Goal: Check status: Check status

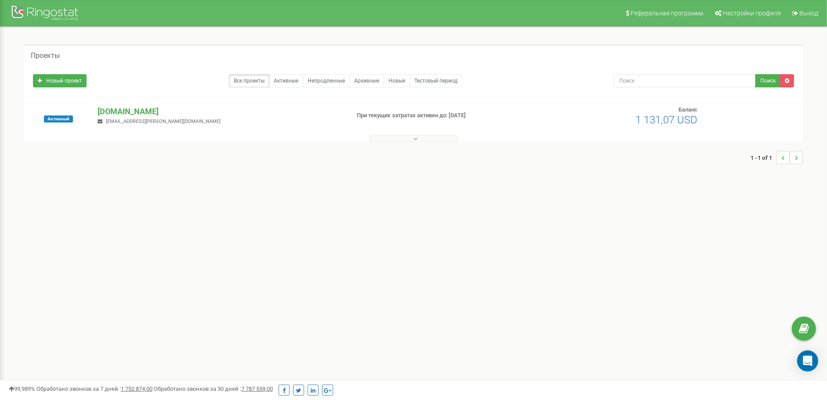
click at [141, 104] on div "Активный goiteens.com v.polinovskyi@goit.ua При текущих затратах активен до: 10…" at bounding box center [413, 119] width 778 height 44
click at [140, 108] on p "[DOMAIN_NAME]" at bounding box center [219, 111] width 245 height 11
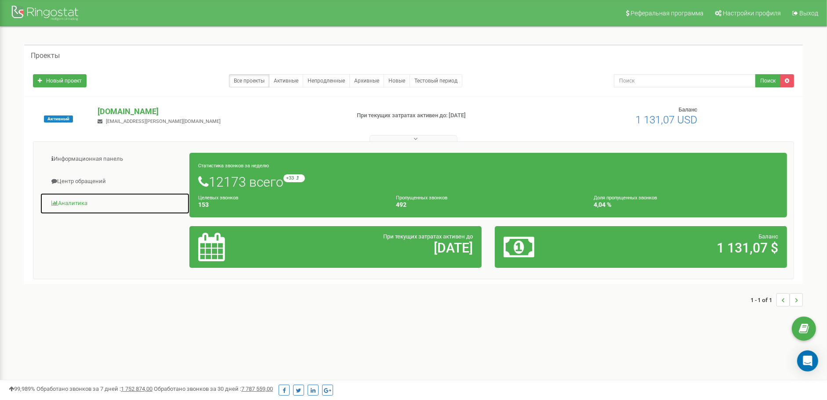
click at [78, 200] on link "Аналитика" at bounding box center [115, 204] width 150 height 22
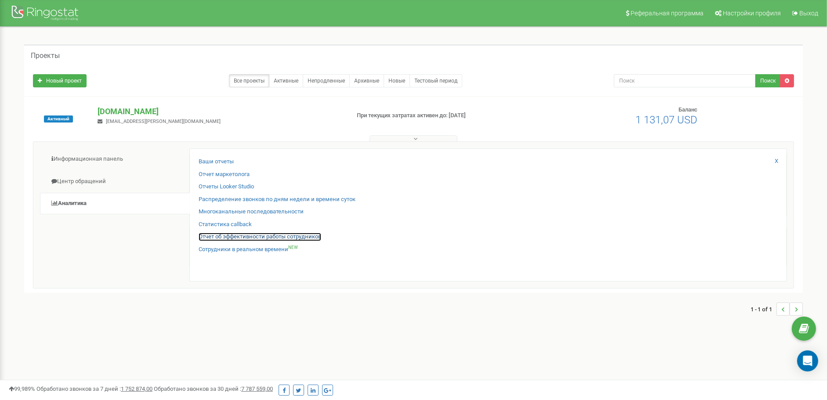
click at [230, 240] on link "Отчет об эффективности работы сотрудников" at bounding box center [260, 237] width 123 height 8
click at [280, 234] on link "Отчет об эффективности работы сотрудников" at bounding box center [260, 237] width 123 height 8
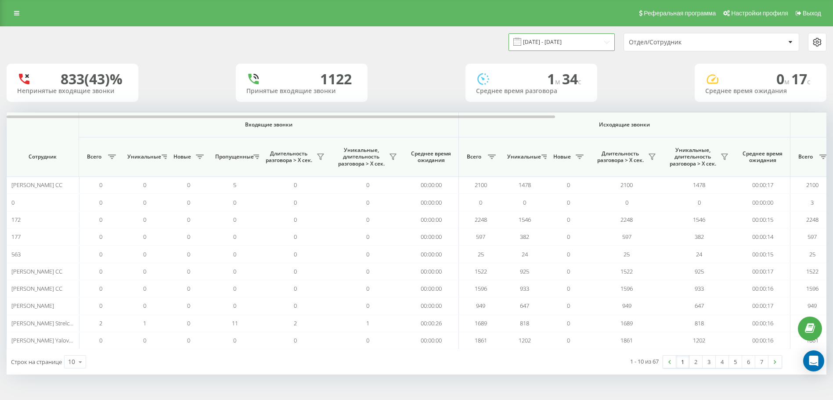
click at [582, 40] on input "[DATE] - [DATE]" at bounding box center [562, 41] width 106 height 17
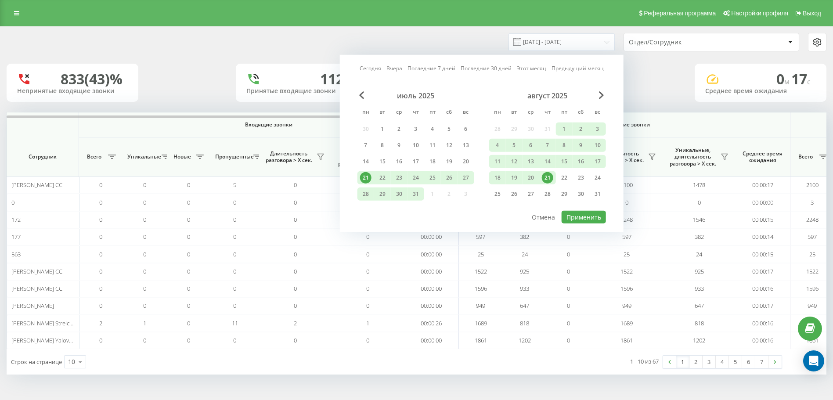
click at [549, 180] on div "21" at bounding box center [547, 177] width 11 height 11
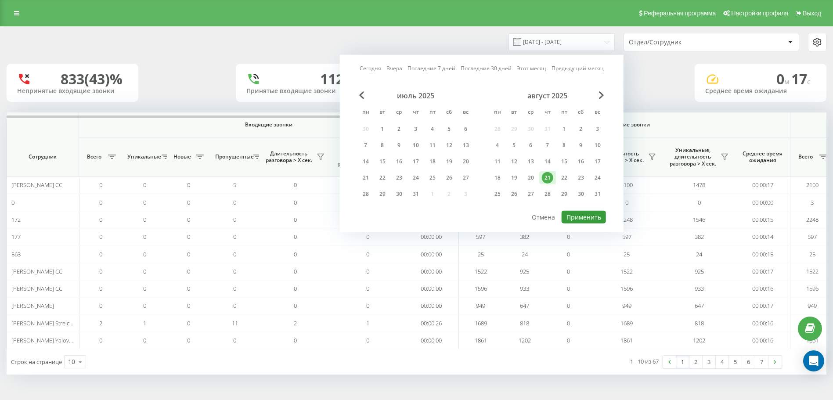
click at [588, 216] on button "Применить" at bounding box center [584, 217] width 44 height 13
type input "[DATE] - [DATE]"
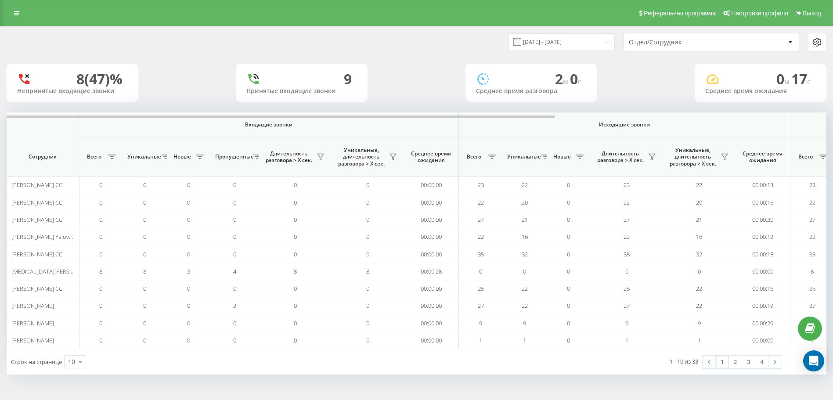
click at [645, 47] on div "Отдел/Сотрудник" at bounding box center [711, 42] width 175 height 18
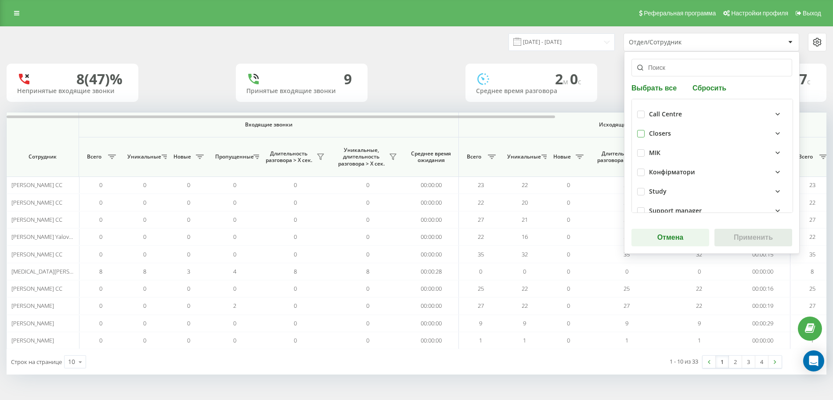
click at [642, 130] on label at bounding box center [640, 130] width 7 height 0
checkbox input "true"
click at [732, 232] on button "Применить" at bounding box center [754, 238] width 78 height 18
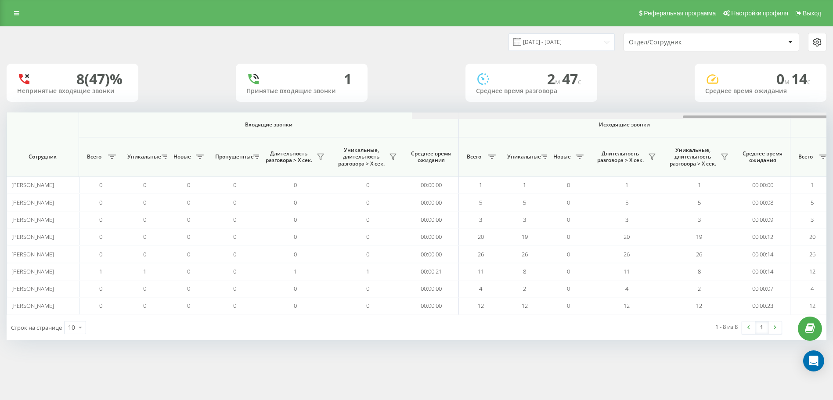
scroll to position [0, 405]
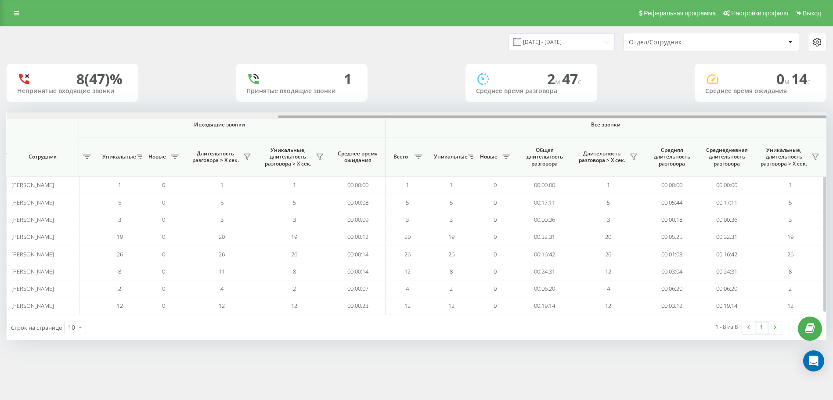
drag, startPoint x: 397, startPoint y: 119, endPoint x: 417, endPoint y: 116, distance: 20.4
click at [417, 116] on div at bounding box center [417, 115] width 820 height 7
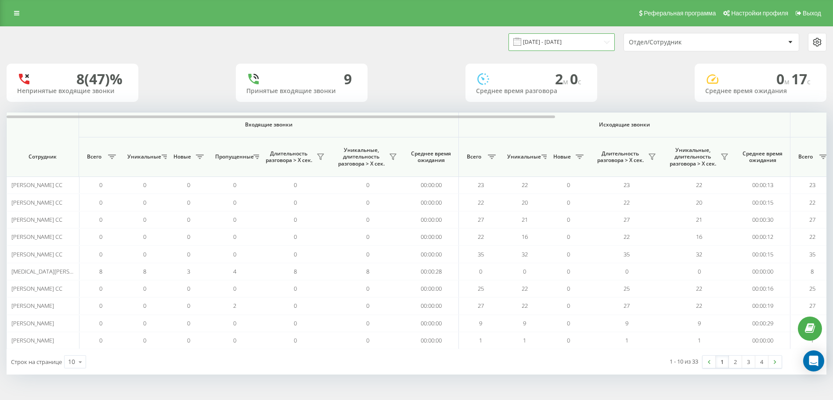
click at [587, 43] on input "[DATE] - [DATE]" at bounding box center [562, 41] width 106 height 17
click at [636, 44] on div "Отдел/Сотрудник" at bounding box center [681, 42] width 105 height 7
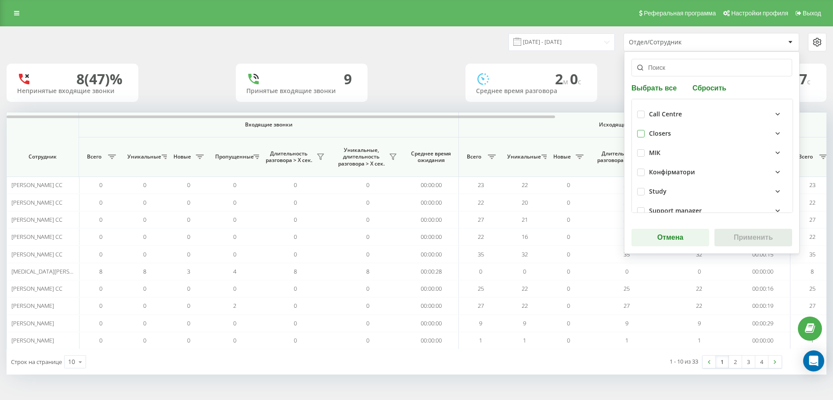
click at [641, 130] on label at bounding box center [640, 130] width 7 height 0
checkbox input "true"
click at [739, 232] on button "Применить" at bounding box center [754, 238] width 78 height 18
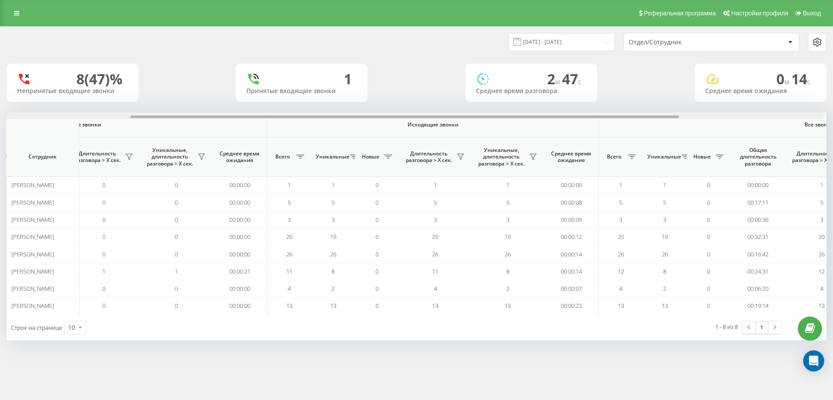
scroll to position [0, 193]
drag, startPoint x: 432, startPoint y: 117, endPoint x: 561, endPoint y: 107, distance: 130.0
click at [561, 107] on div "[DATE] - [DATE] Отдел/Сотрудник 8 (47)% Непринятые входящие звонки 1 Принятые в…" at bounding box center [417, 184] width 820 height 314
click at [587, 35] on input "[DATE] - [DATE]" at bounding box center [562, 41] width 106 height 17
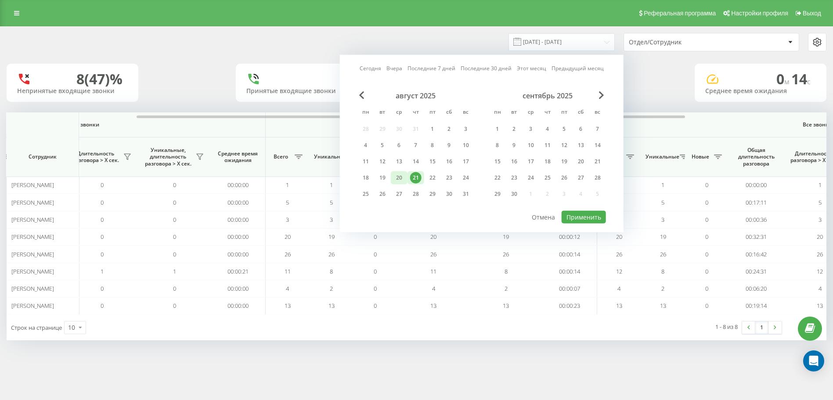
click at [405, 175] on div "20" at bounding box center [399, 177] width 17 height 13
click at [568, 215] on button "Применить" at bounding box center [584, 217] width 44 height 13
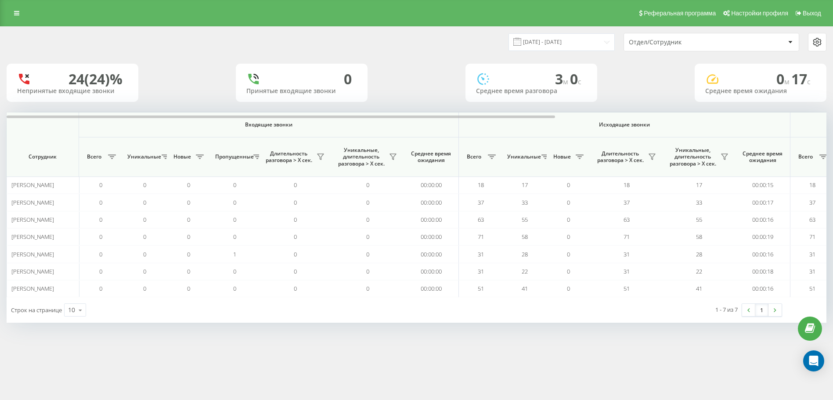
click at [681, 47] on div "Отдел/Сотрудник" at bounding box center [711, 42] width 175 height 18
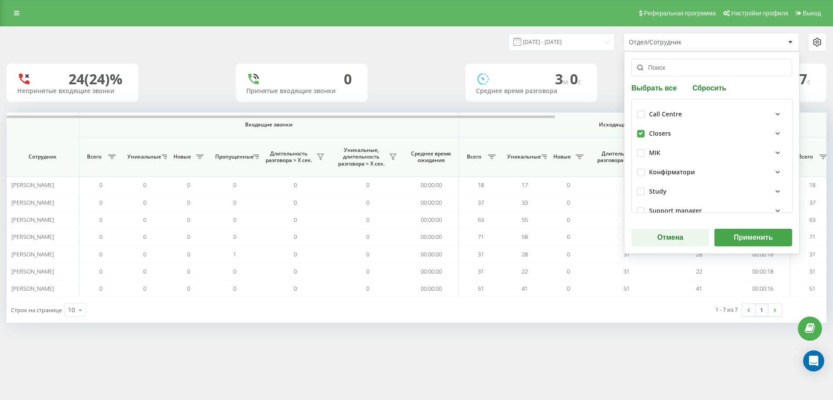
click at [752, 239] on button "Применить" at bounding box center [754, 238] width 78 height 18
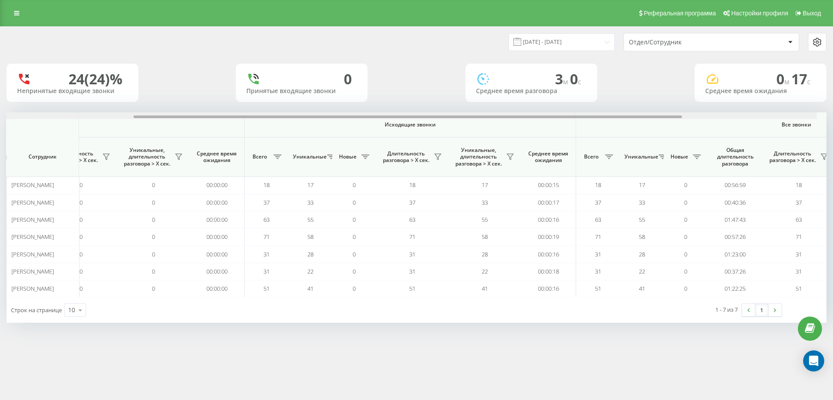
scroll to position [0, 216]
drag, startPoint x: 458, startPoint y: 117, endPoint x: 602, endPoint y: 109, distance: 144.7
click at [602, 109] on div "[DATE] - [DATE] Отдел/Сотрудник 24 (24)% Непринятые входящие звонки 0 Принятые …" at bounding box center [417, 175] width 820 height 296
click at [572, 46] on input "[DATE] - [DATE]" at bounding box center [562, 41] width 106 height 17
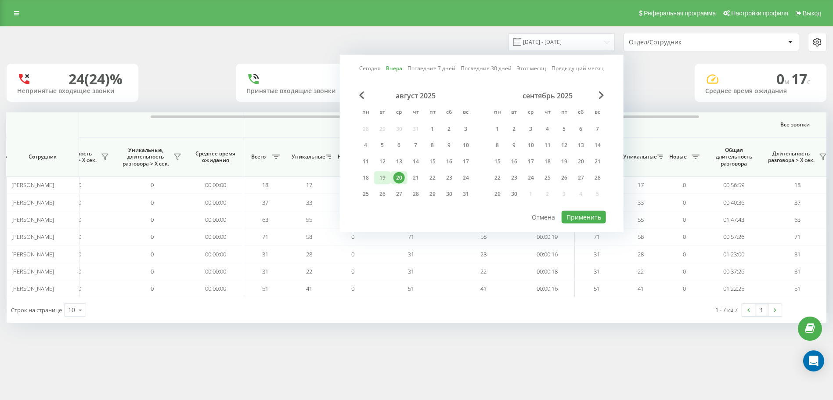
click at [380, 181] on div "19" at bounding box center [382, 177] width 11 height 11
click at [576, 217] on button "Применить" at bounding box center [584, 217] width 44 height 13
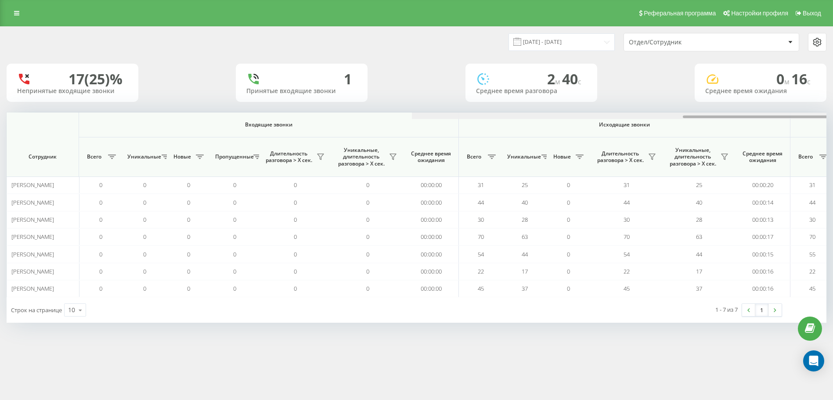
scroll to position [0, 405]
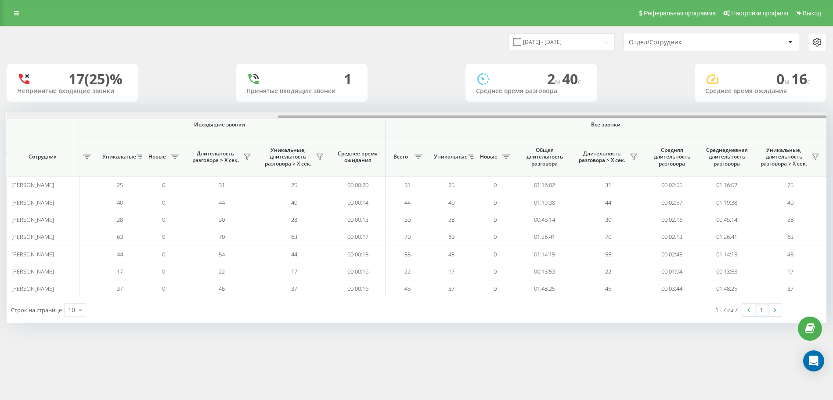
click at [432, 114] on div at bounding box center [417, 115] width 820 height 7
drag, startPoint x: 438, startPoint y: 114, endPoint x: 474, endPoint y: 116, distance: 36.1
click at [474, 116] on div at bounding box center [417, 115] width 820 height 7
click at [596, 46] on input "[DATE] - [DATE]" at bounding box center [562, 41] width 106 height 17
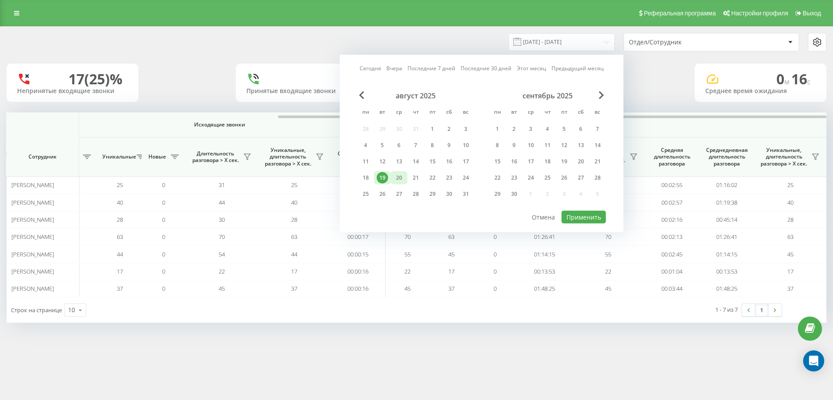
click at [393, 174] on div "20" at bounding box center [399, 177] width 17 height 13
click at [414, 176] on div "21" at bounding box center [415, 177] width 11 height 11
click at [416, 175] on div "21" at bounding box center [415, 177] width 11 height 11
click at [590, 213] on button "Применить" at bounding box center [584, 217] width 44 height 13
type input "[DATE] - [DATE]"
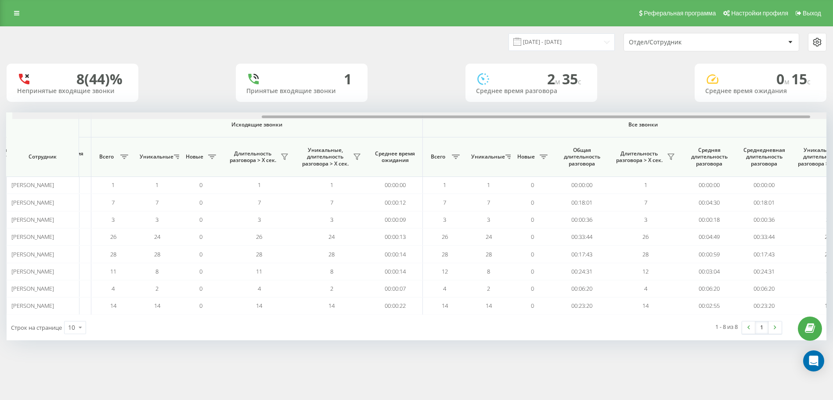
drag, startPoint x: 430, startPoint y: 117, endPoint x: 680, endPoint y: 105, distance: 250.2
click at [680, 105] on div "[DATE] - [DATE] Отдел/Сотрудник 8 (44)% Непринятые входящие звонки 1 Принятые в…" at bounding box center [417, 184] width 820 height 314
